Goal: Task Accomplishment & Management: Complete application form

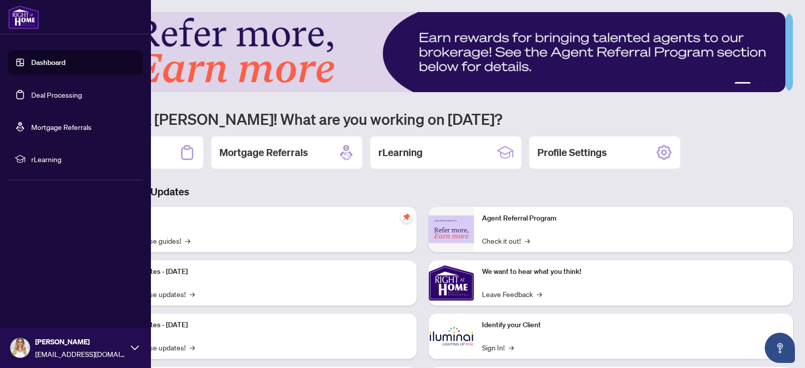
click at [34, 94] on link "Deal Processing" at bounding box center [56, 94] width 51 height 9
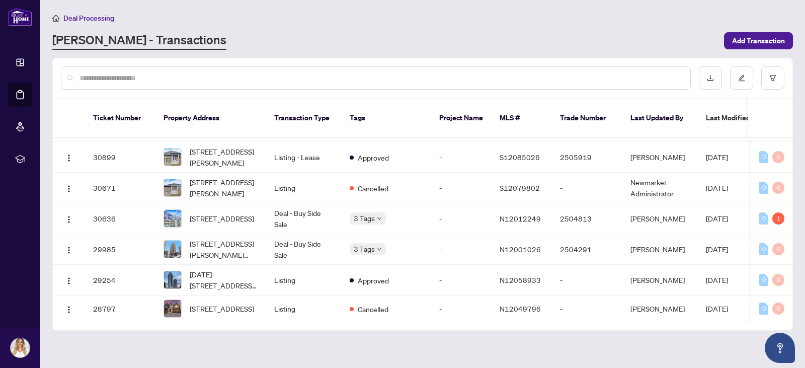
scroll to position [419, 0]
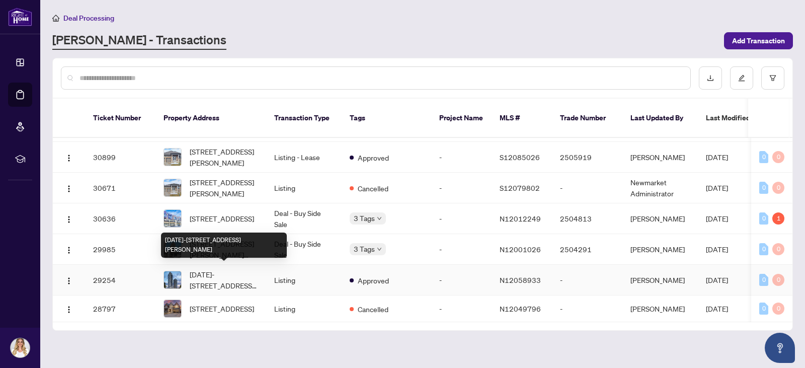
click at [240, 271] on span "[DATE]-[STREET_ADDRESS][PERSON_NAME]" at bounding box center [224, 280] width 68 height 22
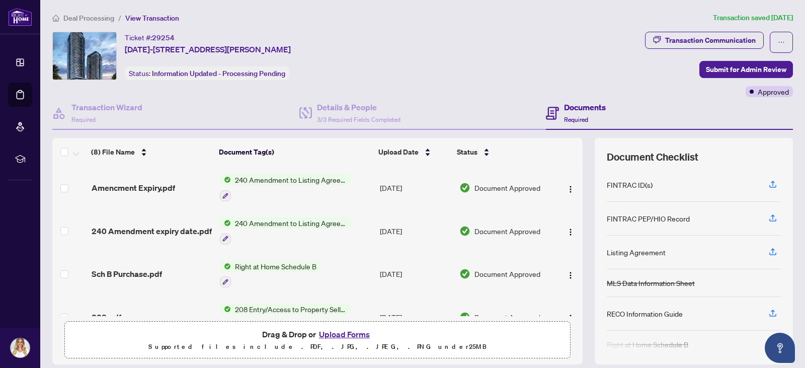
click at [355, 331] on button "Upload Forms" at bounding box center [344, 333] width 57 height 13
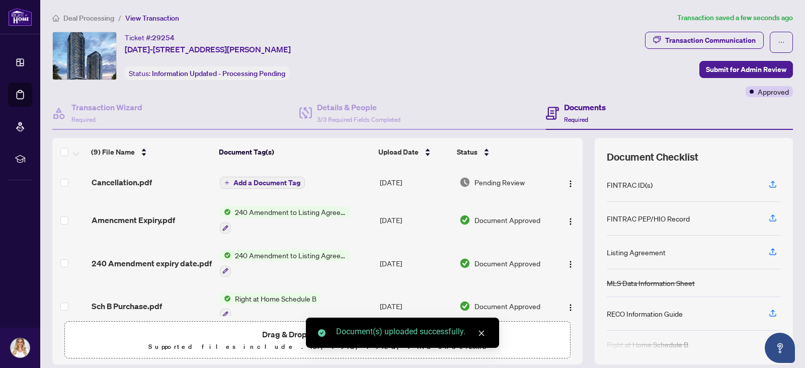
click at [248, 181] on span "Add a Document Tag" at bounding box center [266, 182] width 67 height 7
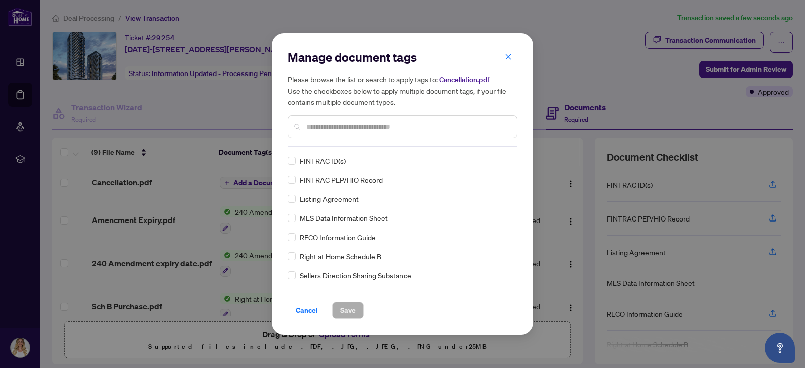
click at [307, 121] on input "text" at bounding box center [407, 126] width 202 height 11
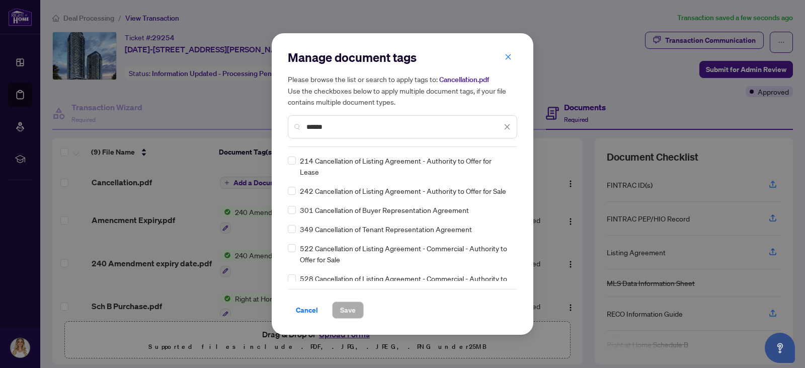
type input "******"
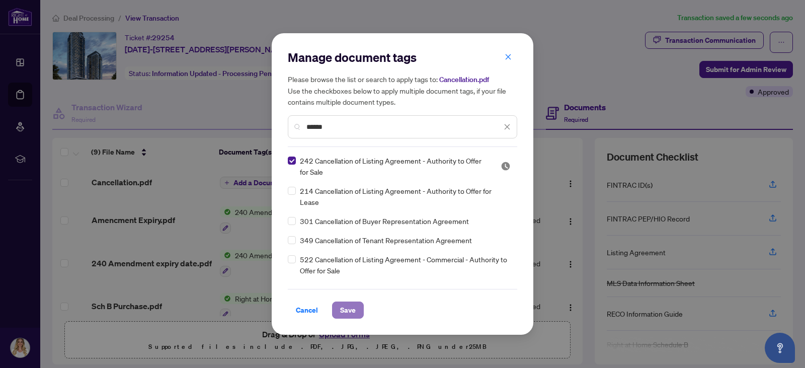
click at [351, 308] on span "Save" at bounding box center [348, 310] width 16 height 16
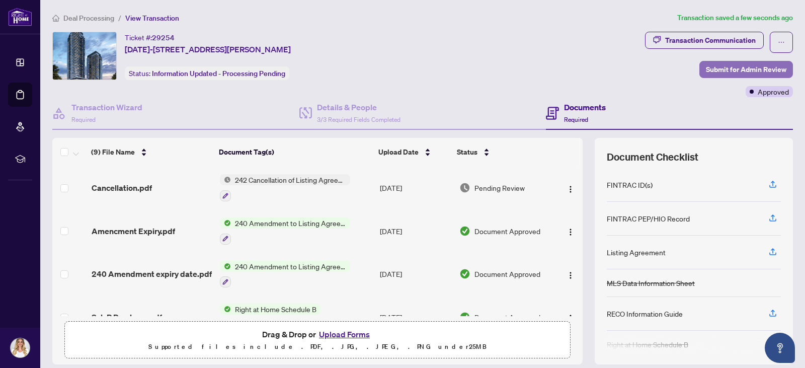
click at [736, 68] on span "Submit for Admin Review" at bounding box center [746, 69] width 80 height 16
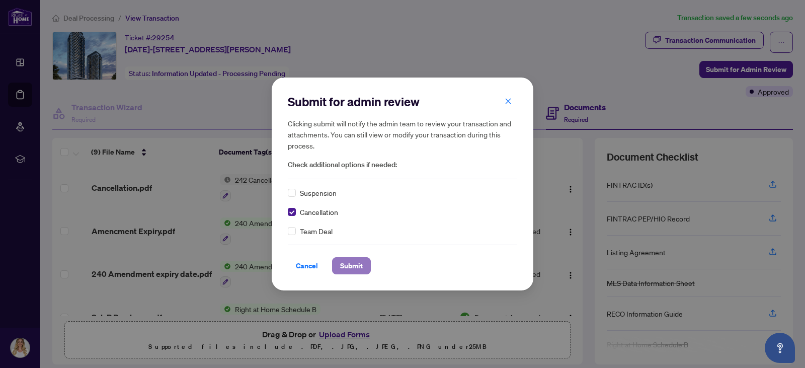
click at [345, 261] on span "Submit" at bounding box center [351, 265] width 23 height 16
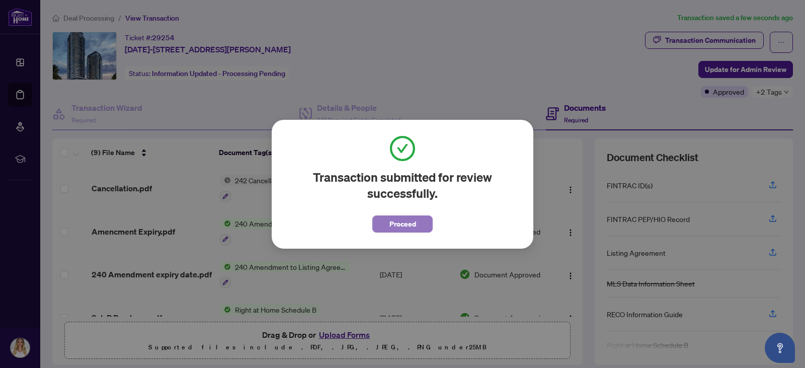
click at [407, 228] on span "Proceed" at bounding box center [402, 224] width 27 height 16
